Goal: Obtain resource: Download file/media

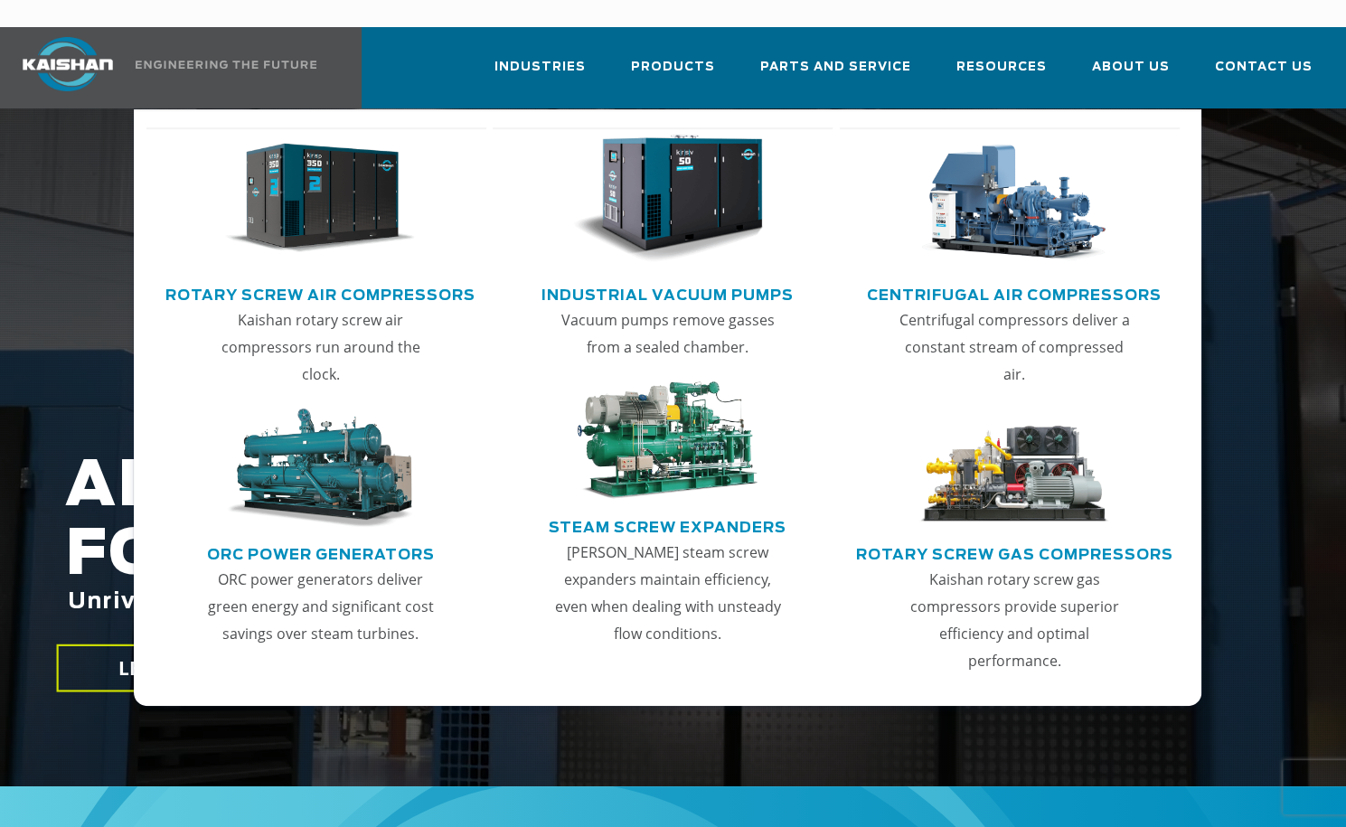
click at [381, 279] on link "Rotary Screw Air Compressors" at bounding box center [320, 292] width 310 height 27
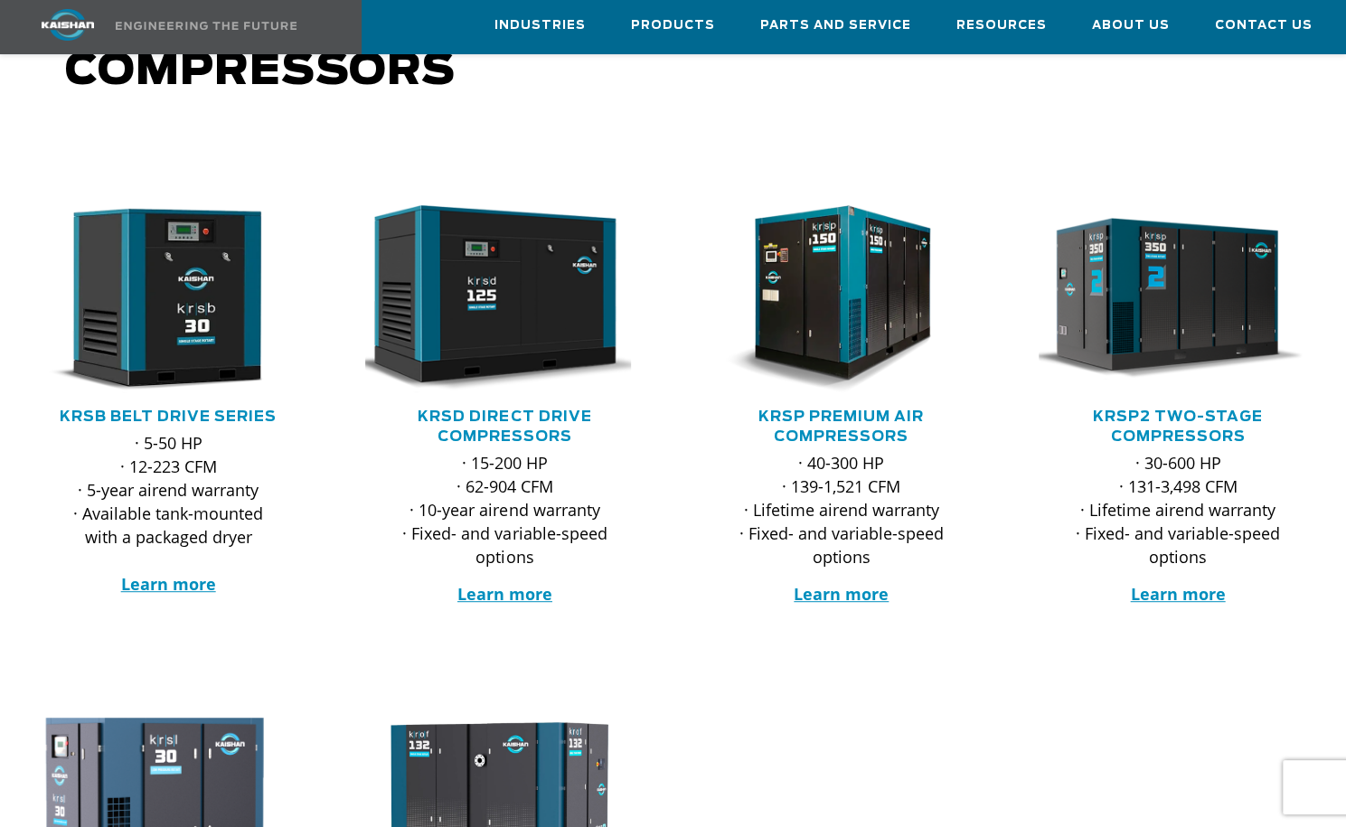
scroll to position [181, 0]
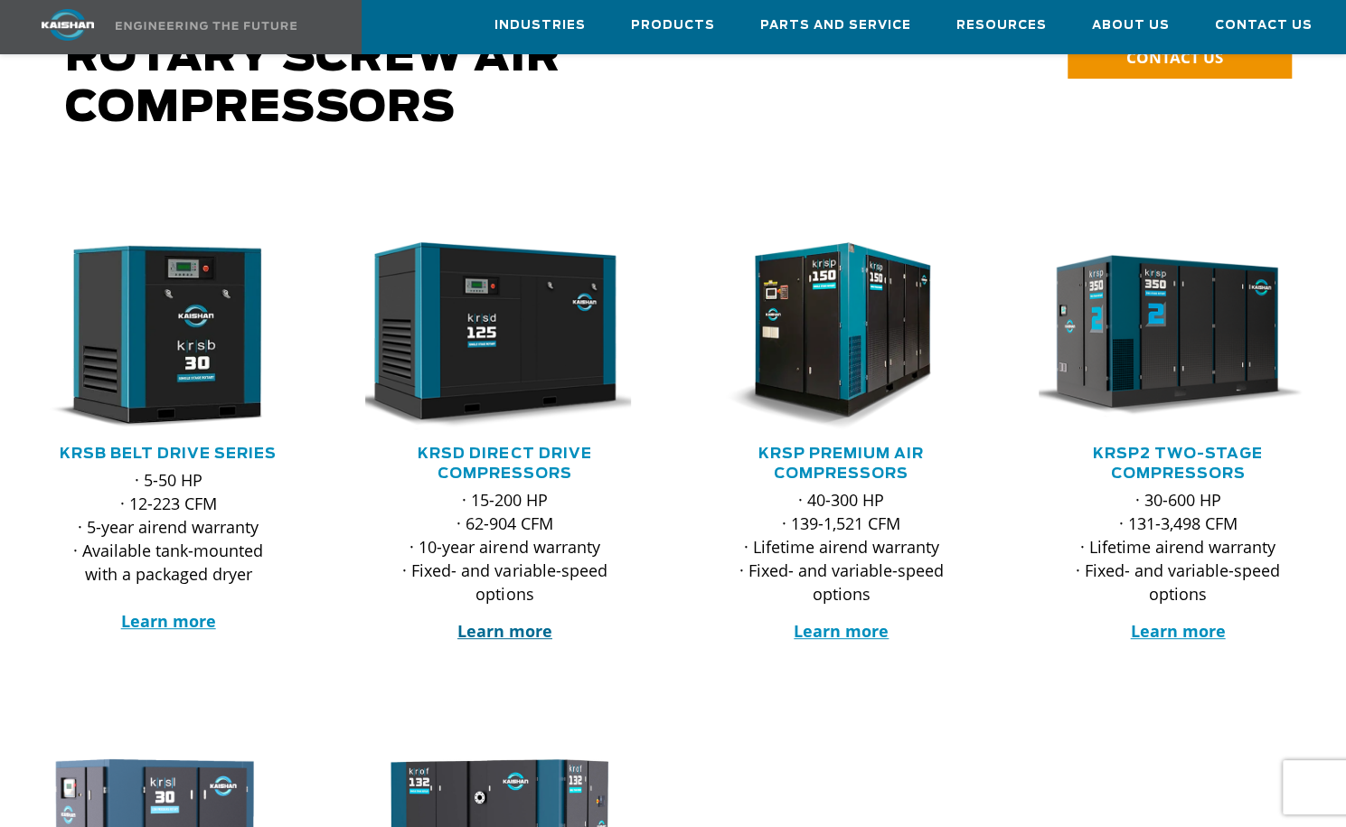
click at [478, 620] on strong "Learn more" at bounding box center [504, 631] width 95 height 22
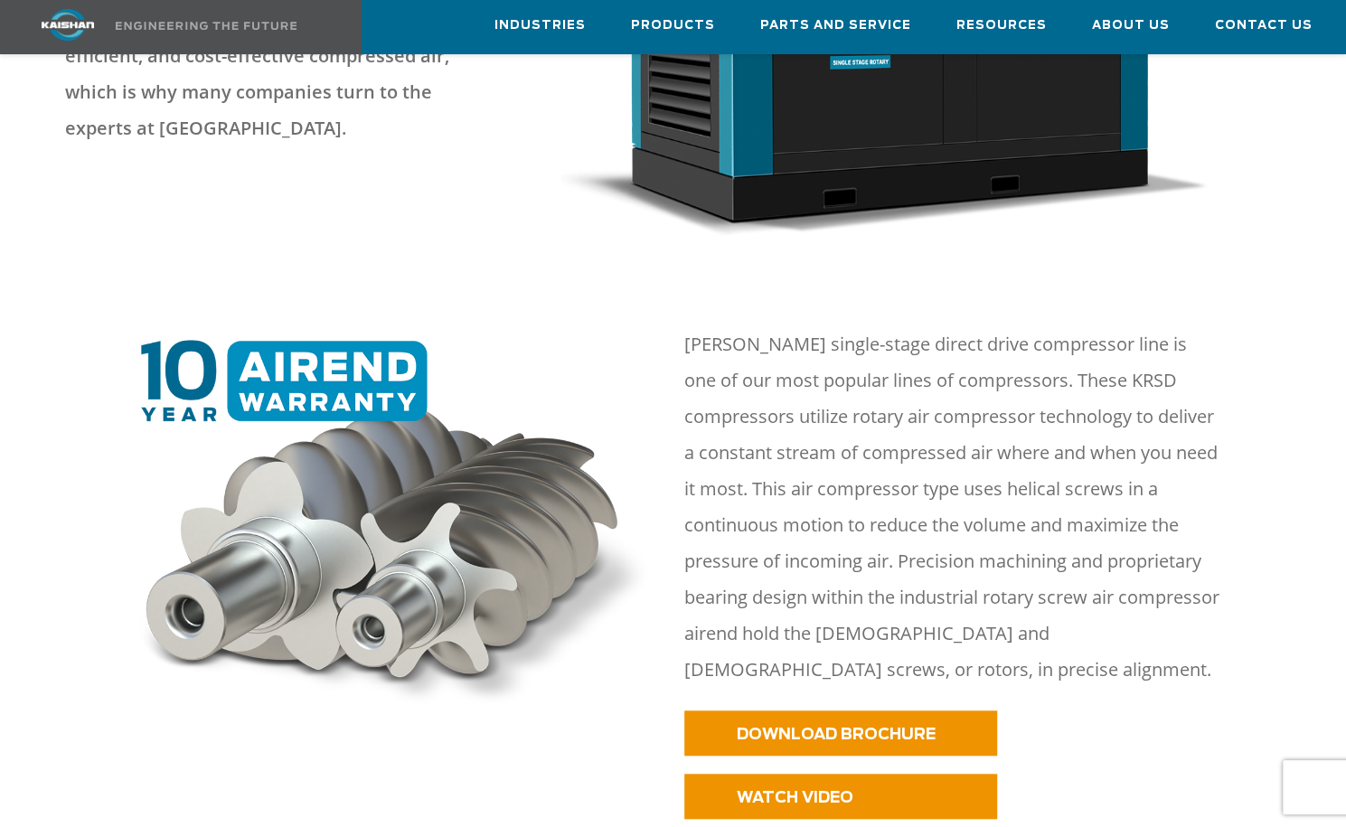
scroll to position [542, 0]
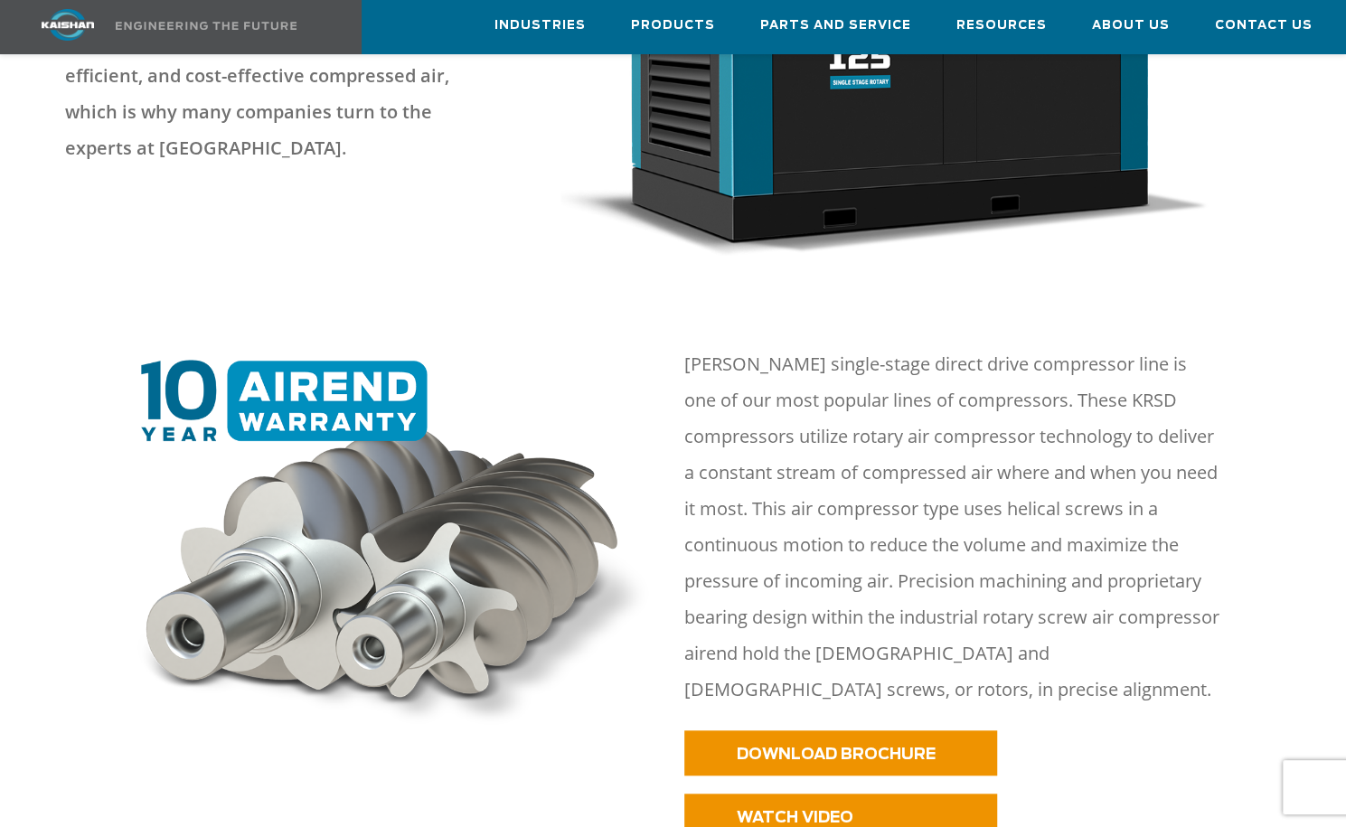
click at [319, 360] on img at bounding box center [394, 547] width 538 height 374
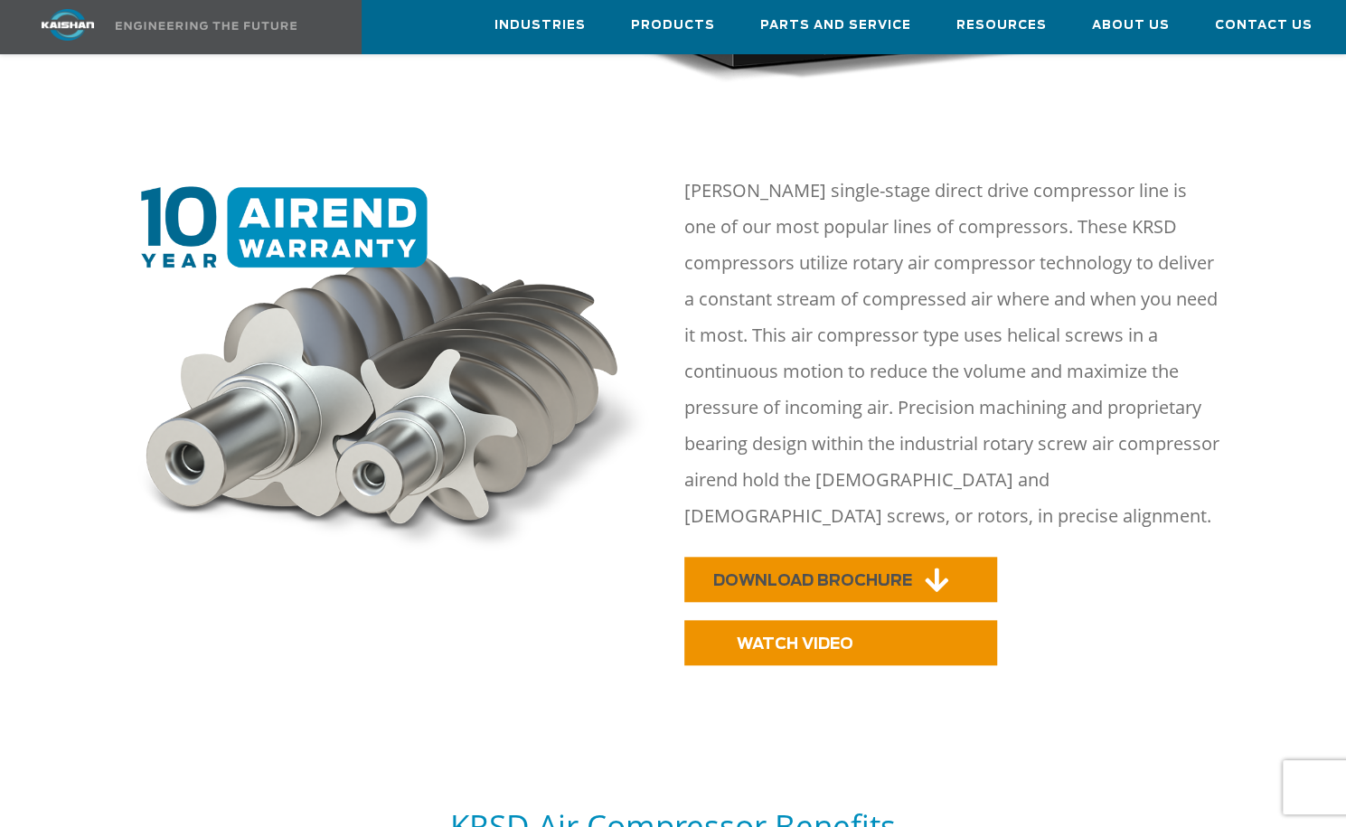
scroll to position [723, 0]
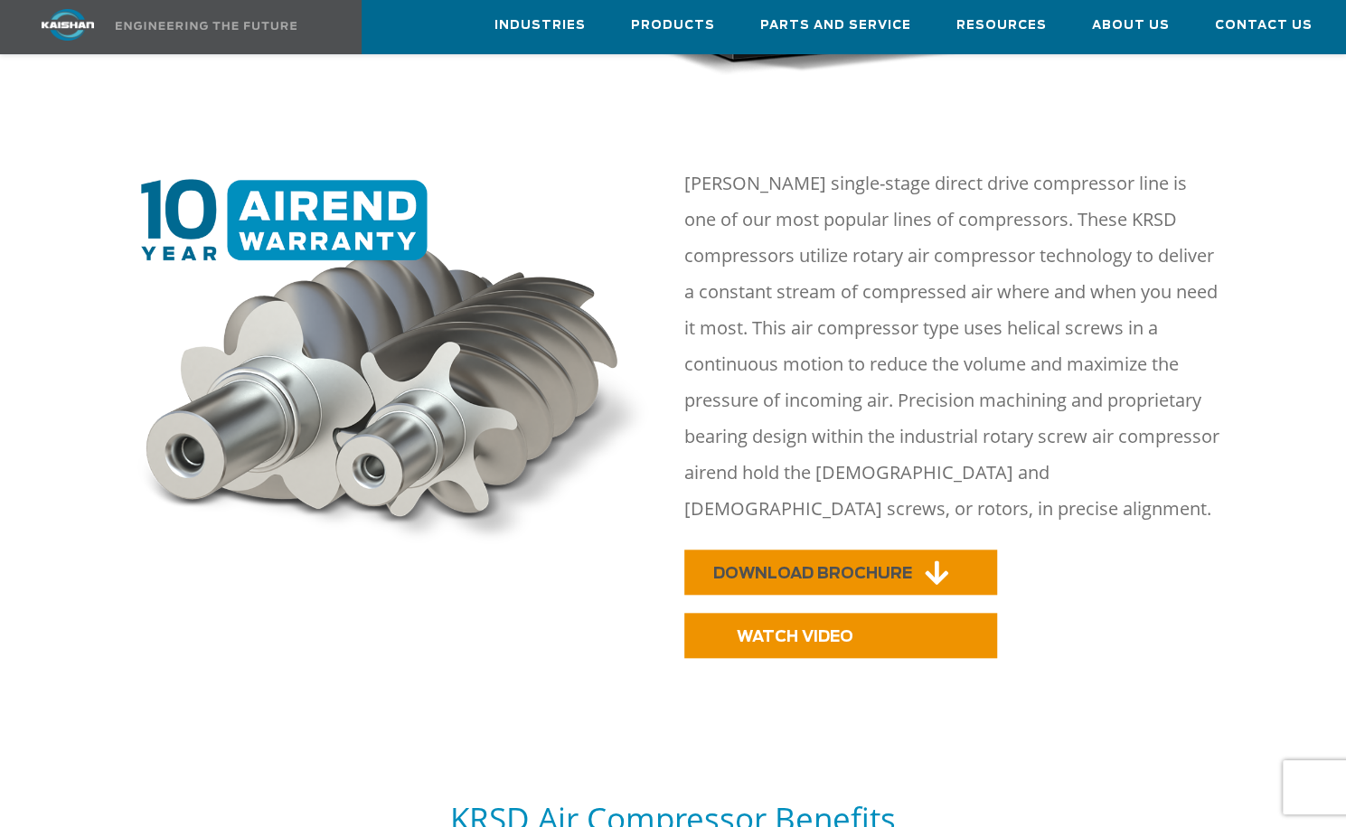
click at [833, 550] on link "DOWNLOAD BROCHURE" at bounding box center [840, 572] width 313 height 45
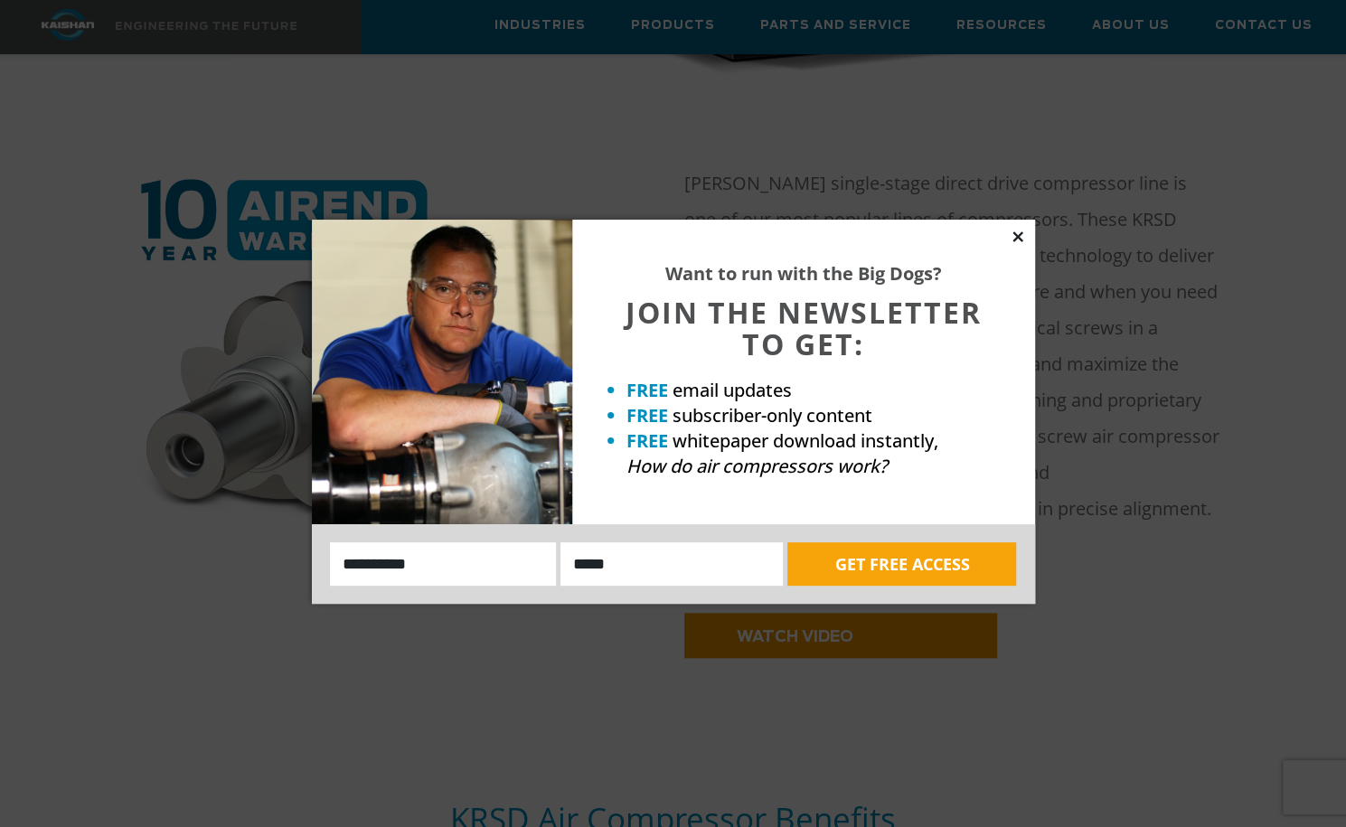
click at [1018, 234] on icon at bounding box center [1017, 236] width 10 height 10
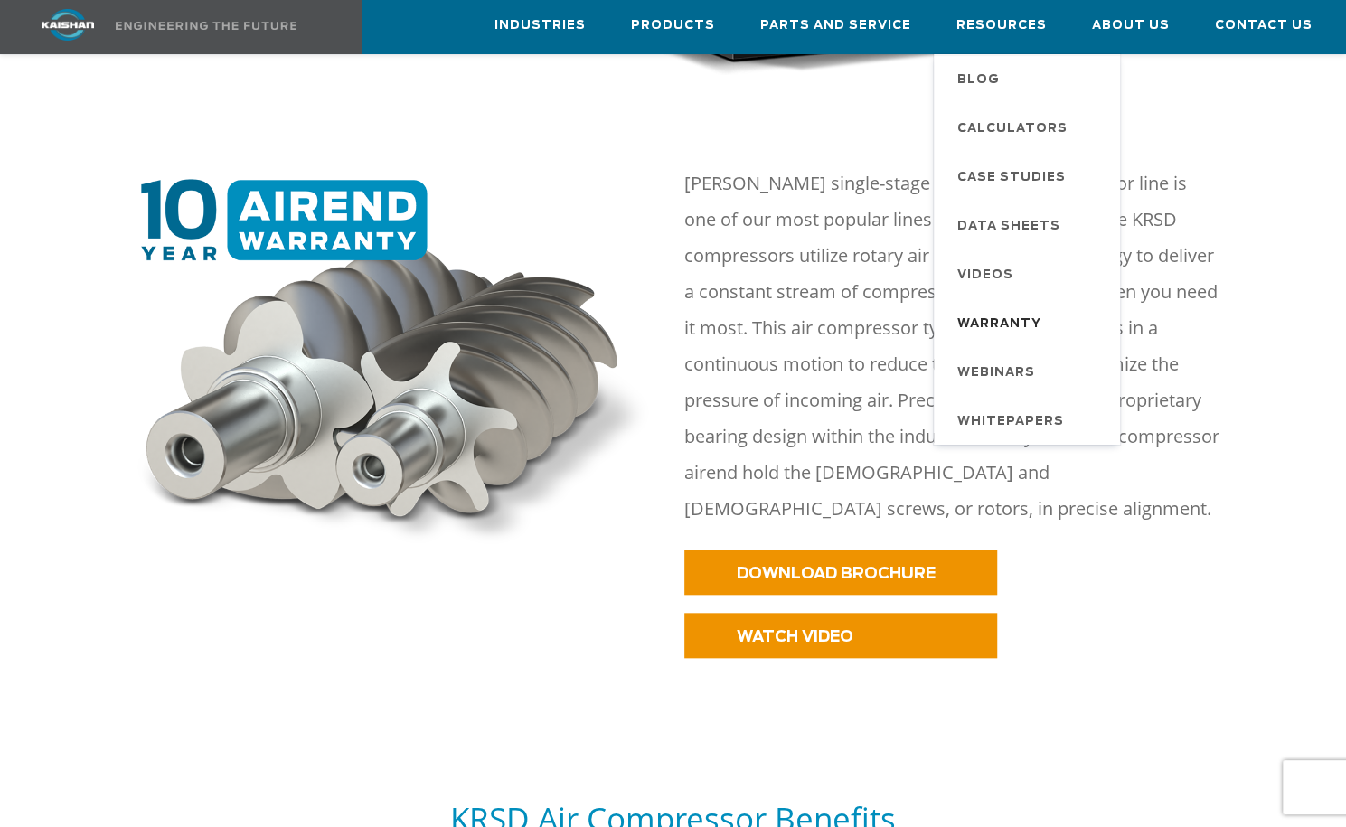
click at [991, 319] on span "Warranty" at bounding box center [999, 324] width 84 height 31
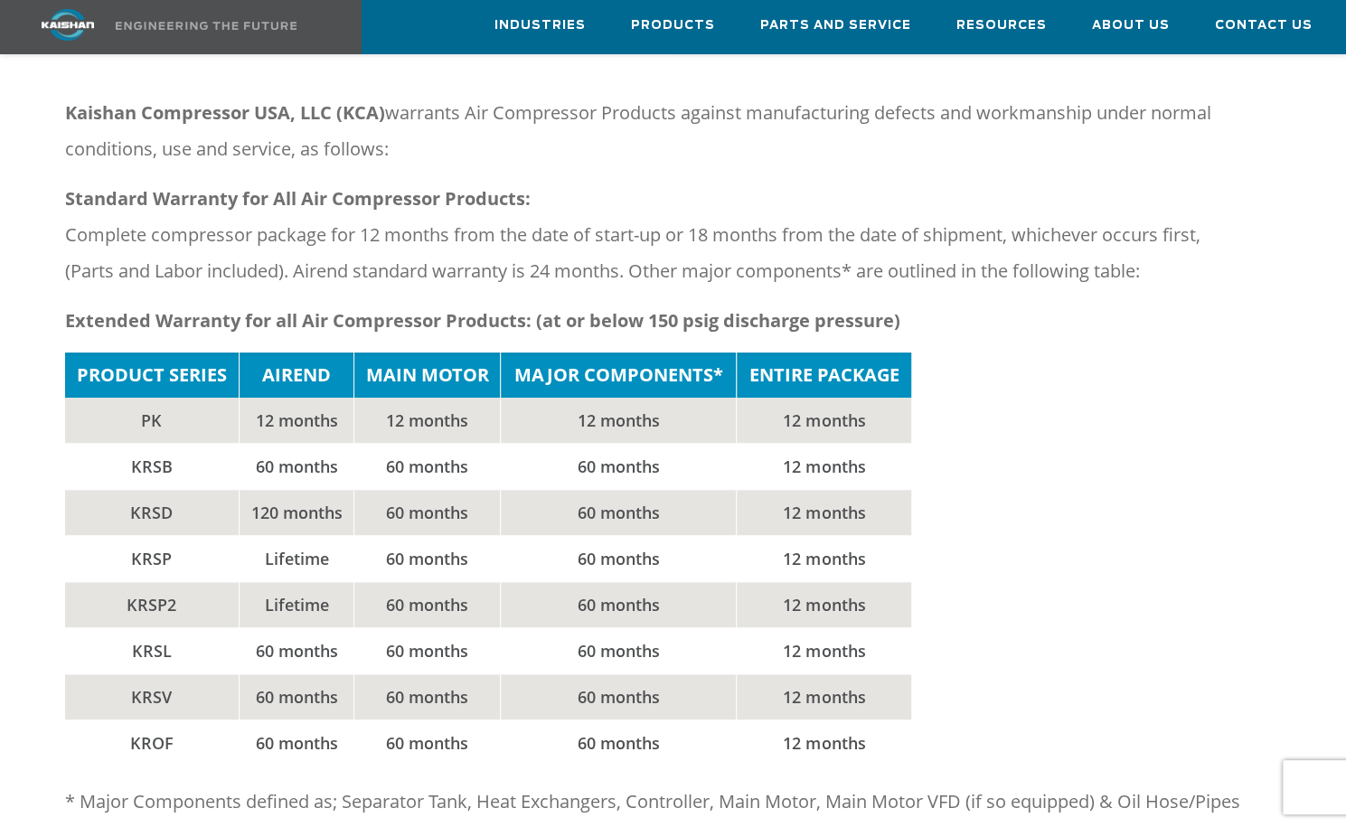
scroll to position [120, 0]
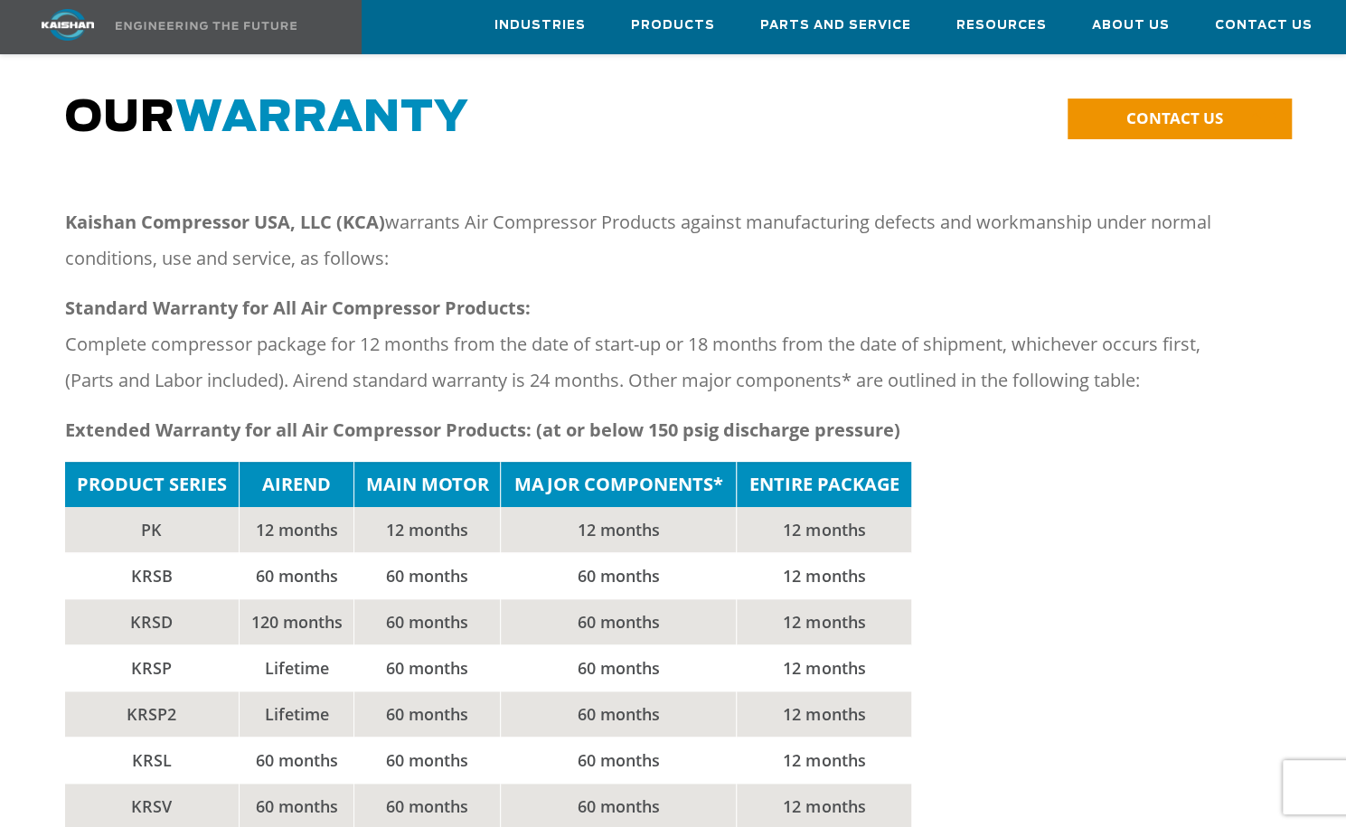
click at [584, 293] on p "Standard Warranty for All Air Compressor Products: Complete compressor package …" at bounding box center [657, 344] width 1184 height 108
